Goal: Use online tool/utility: Utilize a website feature to perform a specific function

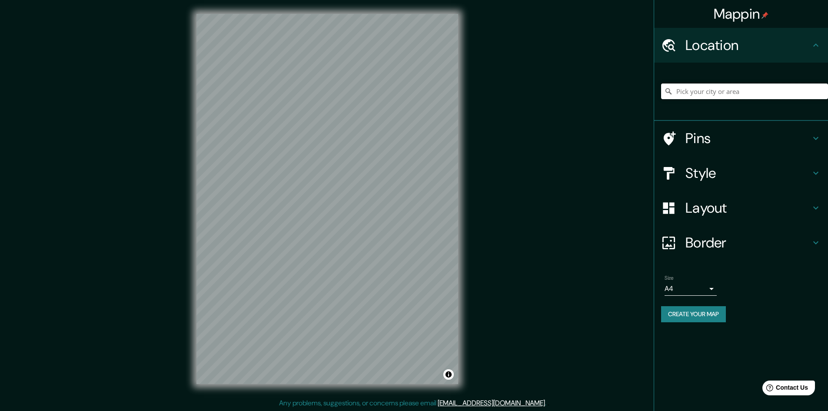
click at [698, 93] on input "Pick your city or area" at bounding box center [744, 91] width 167 height 16
click at [711, 134] on h4 "Pins" at bounding box center [747, 138] width 125 height 17
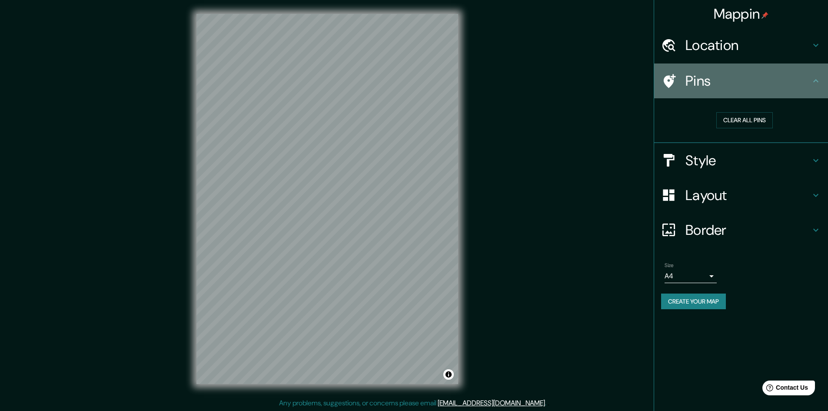
click at [699, 86] on h4 "Pins" at bounding box center [747, 80] width 125 height 17
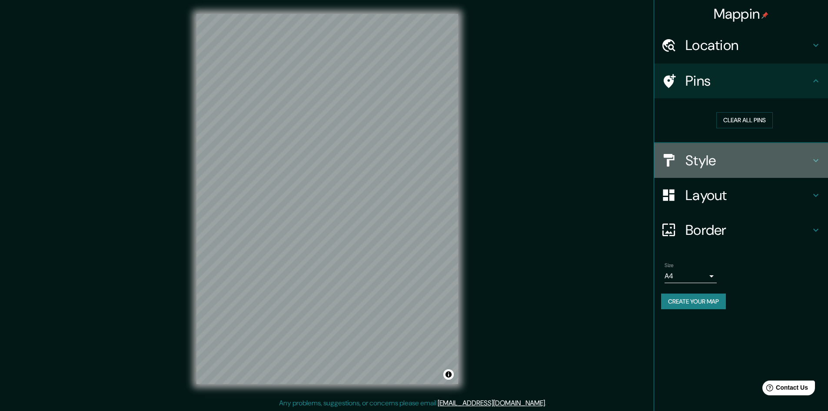
click at [715, 147] on div "Style" at bounding box center [741, 160] width 174 height 35
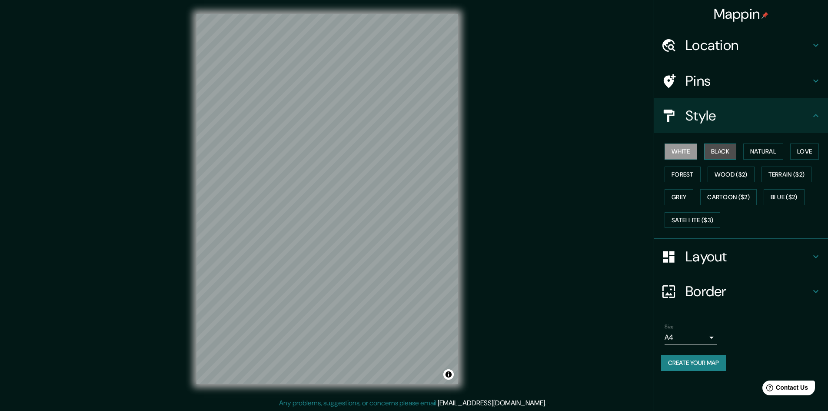
click at [721, 146] on button "Black" at bounding box center [720, 151] width 33 height 16
click at [760, 157] on button "Natural" at bounding box center [763, 151] width 40 height 16
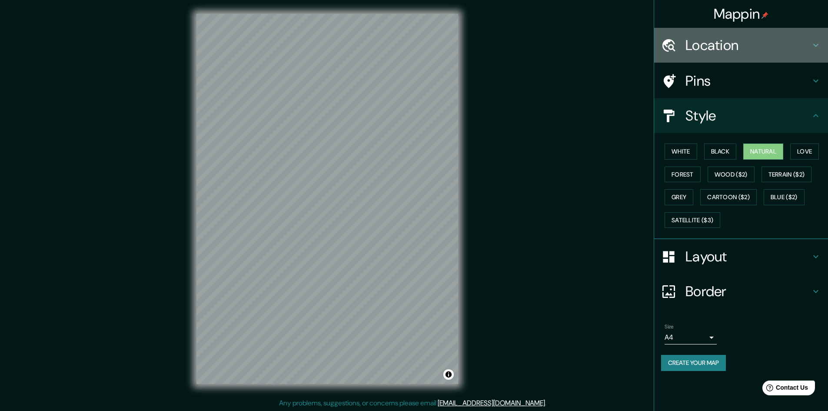
click at [760, 49] on h4 "Location" at bounding box center [747, 45] width 125 height 17
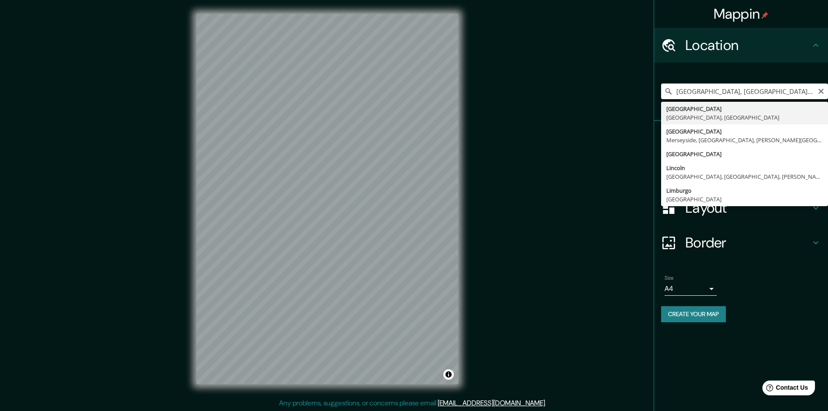
click at [719, 87] on input "[GEOGRAPHIC_DATA], [GEOGRAPHIC_DATA], [GEOGRAPHIC_DATA]" at bounding box center [744, 91] width 167 height 16
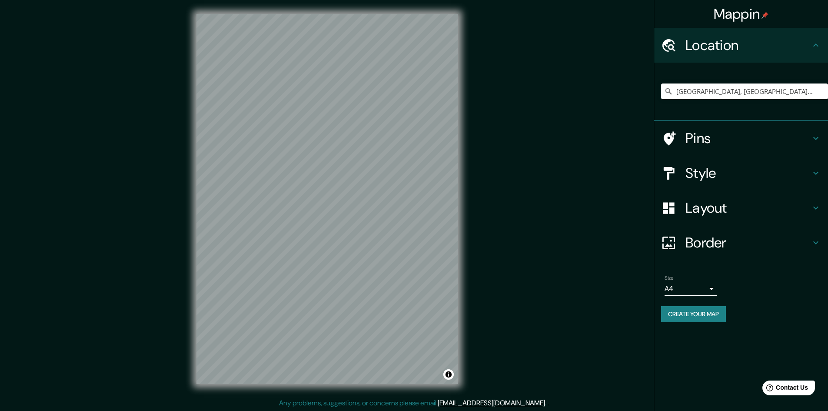
click at [704, 75] on div "[GEOGRAPHIC_DATA], [GEOGRAPHIC_DATA], [GEOGRAPHIC_DATA] [GEOGRAPHIC_DATA] [GEOG…" at bounding box center [744, 91] width 167 height 43
click at [721, 175] on h4 "Style" at bounding box center [747, 172] width 125 height 17
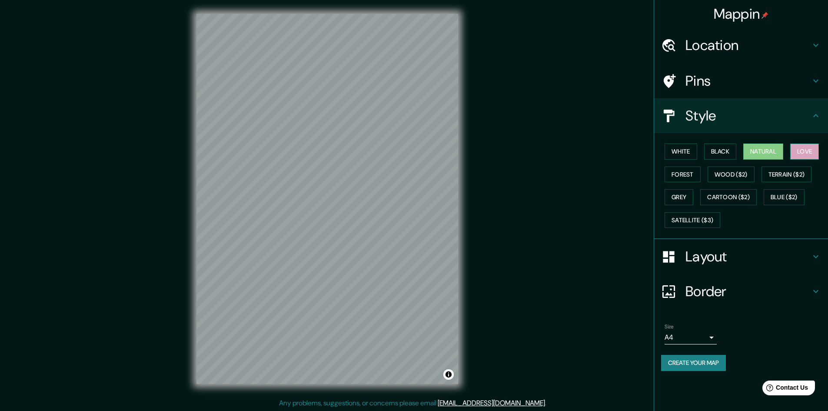
click at [805, 155] on button "Love" at bounding box center [804, 151] width 29 height 16
click at [684, 184] on div "White Black Natural Love Forest Wood ($2) Terrain ($2) Grey Cartoon ($2) Blue (…" at bounding box center [744, 185] width 167 height 91
click at [685, 179] on button "Forest" at bounding box center [682, 174] width 36 height 16
click at [718, 171] on button "Wood ($2)" at bounding box center [730, 174] width 47 height 16
click at [682, 191] on button "Grey" at bounding box center [678, 197] width 29 height 16
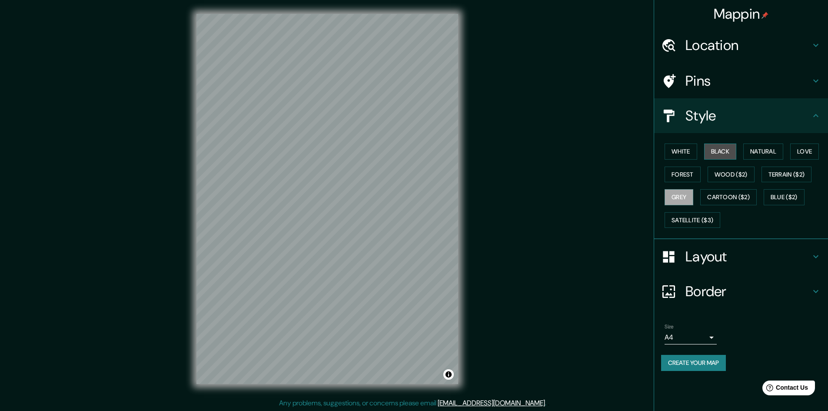
click at [721, 157] on button "Black" at bounding box center [720, 151] width 33 height 16
click at [754, 154] on button "Natural" at bounding box center [763, 151] width 40 height 16
click at [730, 51] on h4 "Location" at bounding box center [747, 45] width 125 height 17
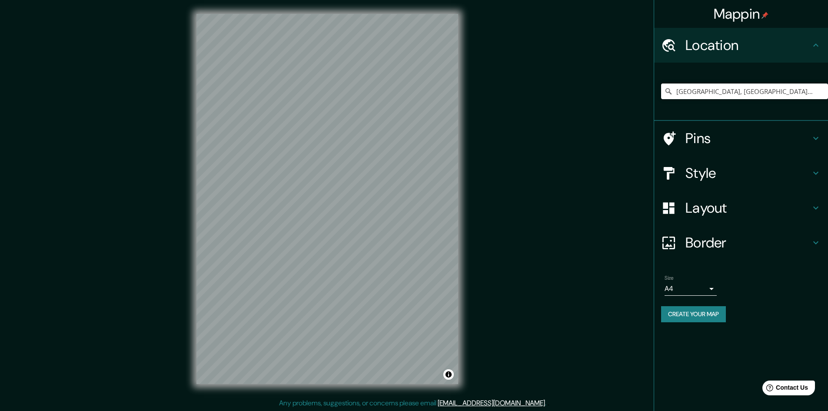
click at [722, 86] on input "[GEOGRAPHIC_DATA], [GEOGRAPHIC_DATA], [GEOGRAPHIC_DATA]" at bounding box center [744, 91] width 167 height 16
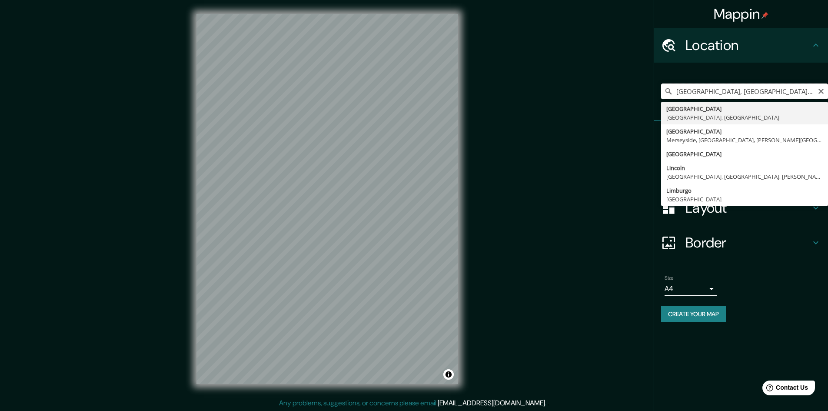
click at [722, 86] on input "[GEOGRAPHIC_DATA], [GEOGRAPHIC_DATA], [GEOGRAPHIC_DATA]" at bounding box center [744, 91] width 167 height 16
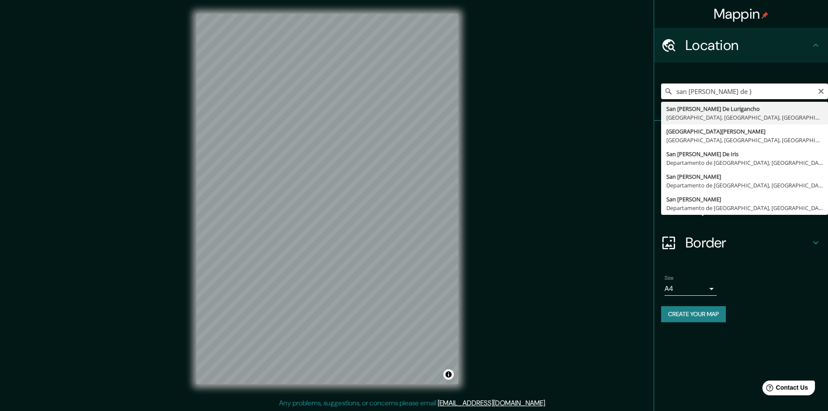
type input "San [PERSON_NAME] De Lurigancho, [GEOGRAPHIC_DATA], [GEOGRAPHIC_DATA], [GEOGRAP…"
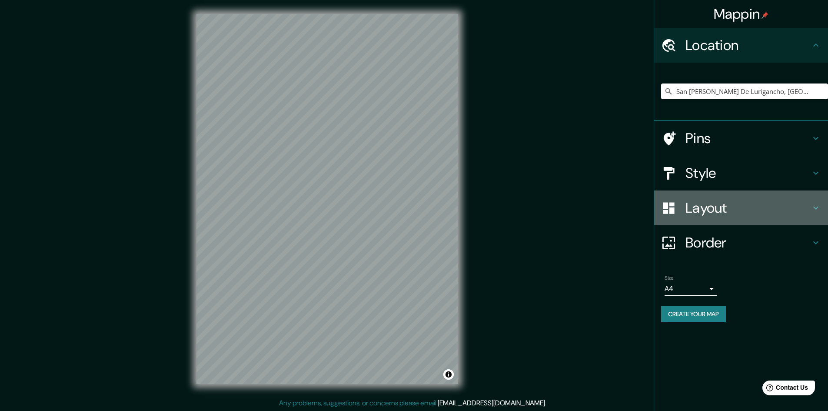
click at [693, 202] on h4 "Layout" at bounding box center [747, 207] width 125 height 17
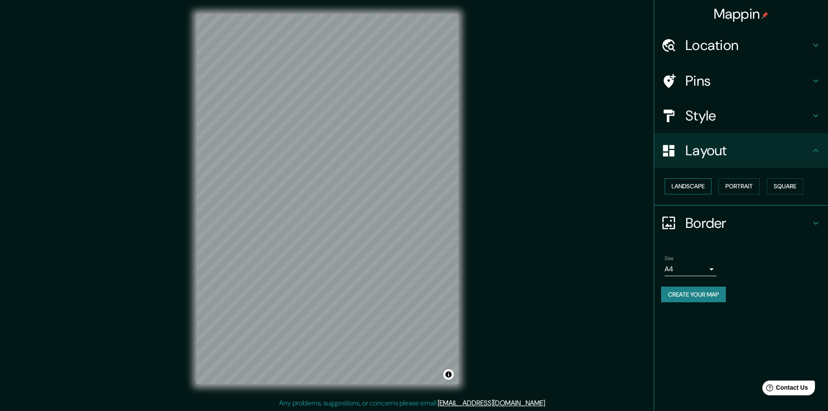
click at [694, 186] on button "Landscape" at bounding box center [687, 186] width 47 height 16
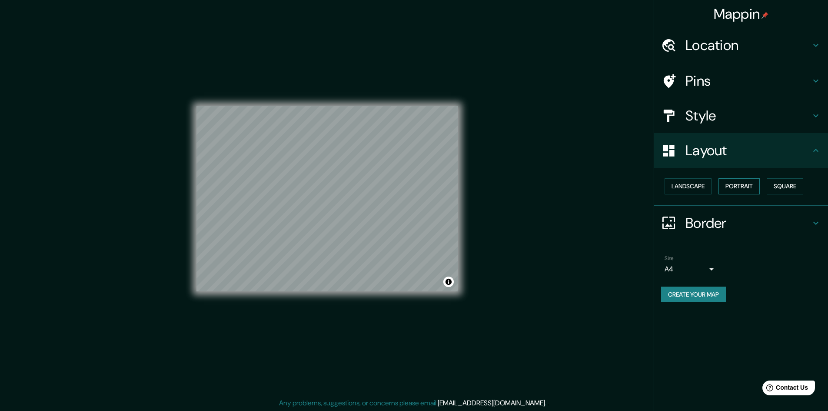
click at [730, 187] on button "Portrait" at bounding box center [738, 186] width 41 height 16
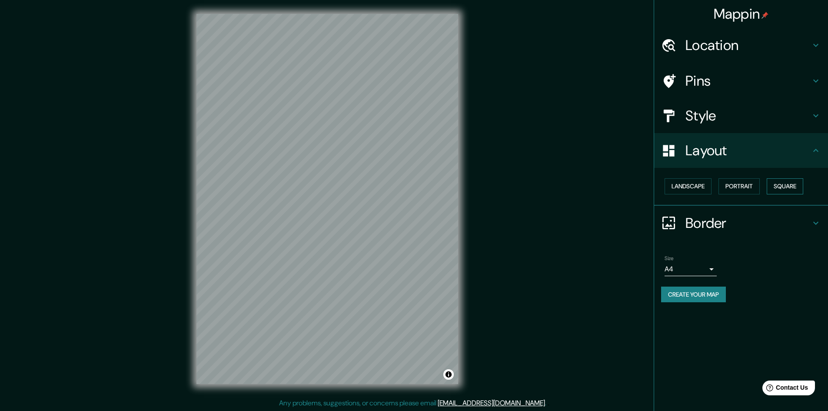
click at [780, 189] on button "Square" at bounding box center [785, 186] width 37 height 16
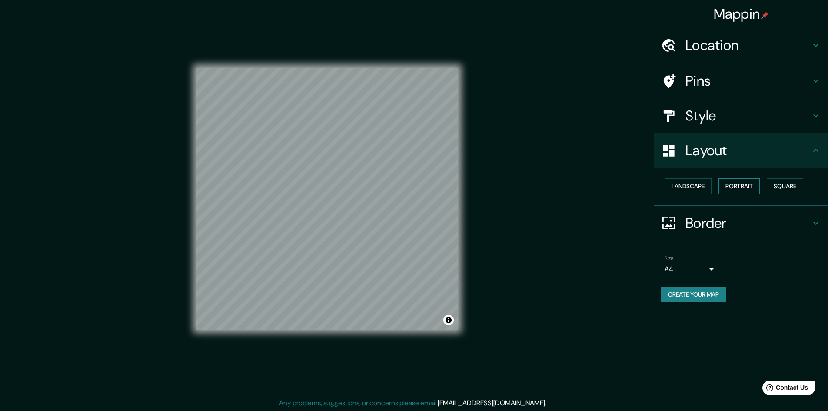
click at [760, 189] on button "Portrait" at bounding box center [738, 186] width 41 height 16
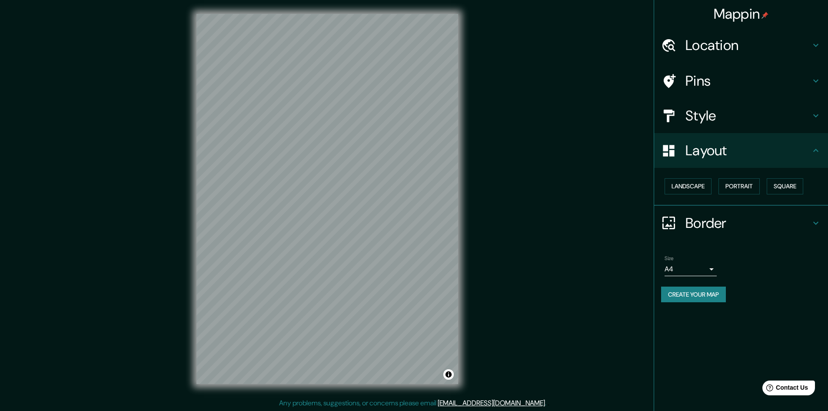
scroll to position [1, 0]
